Goal: Task Accomplishment & Management: Manage account settings

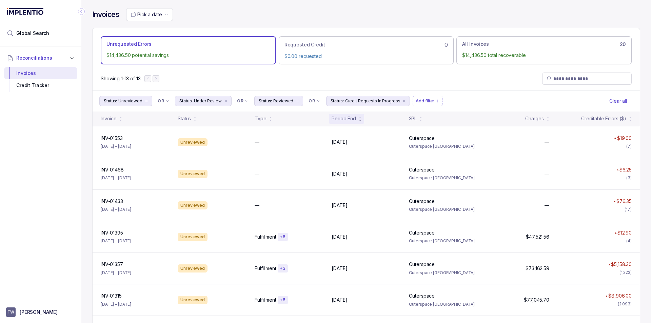
click at [296, 20] on div "Pick a date" at bounding box center [383, 14] width 514 height 13
click at [53, 304] on aside "TW [PERSON_NAME]" at bounding box center [40, 312] width 81 height 22
click at [34, 309] on p "[PERSON_NAME]" at bounding box center [39, 312] width 38 height 7
click at [34, 295] on p "Logout" at bounding box center [45, 297] width 56 height 7
click at [36, 300] on p "Logout" at bounding box center [45, 297] width 56 height 7
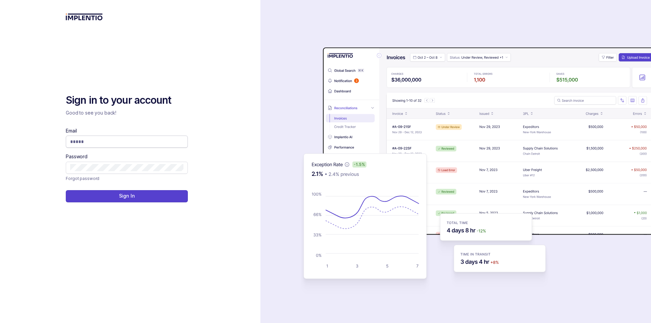
click at [114, 143] on input "Email" at bounding box center [126, 141] width 113 height 7
type input "*"
type input "**********"
